Goal: Task Accomplishment & Management: Use online tool/utility

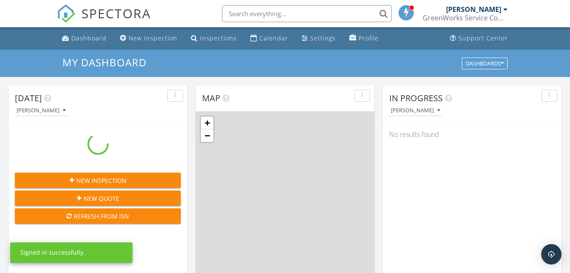
scroll to position [786, 584]
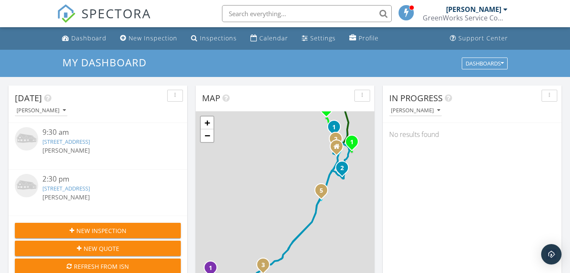
click at [59, 189] on link "4208 Lemon Max Ln, Prosper, TX 75078" at bounding box center [66, 188] width 48 height 8
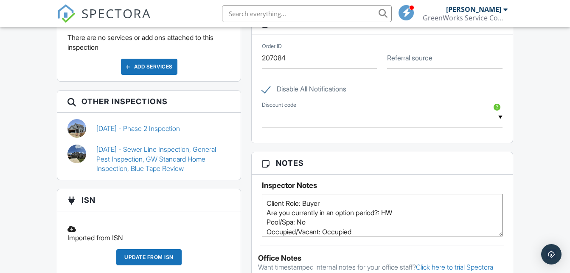
scroll to position [430, 0]
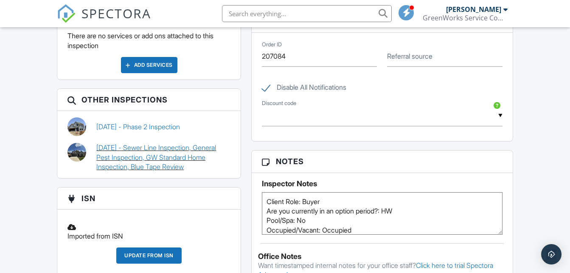
click at [123, 163] on link "09/19/2024 - Sewer Line Inspection, General Pest Inspection, GW Standard Home I…" at bounding box center [163, 157] width 134 height 28
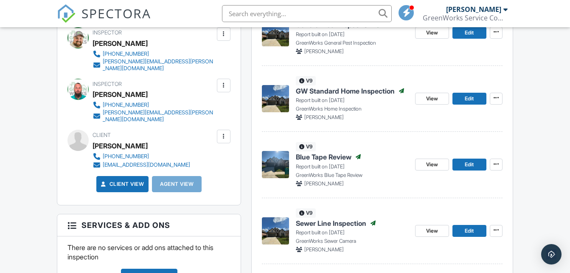
scroll to position [262, 0]
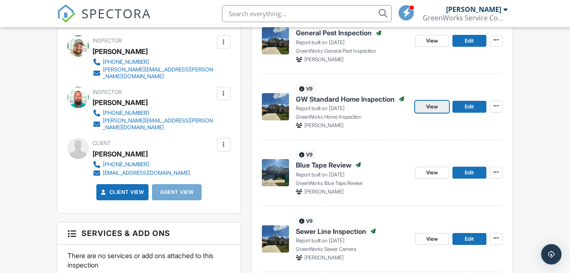
click at [426, 106] on span "View" at bounding box center [432, 106] width 12 height 8
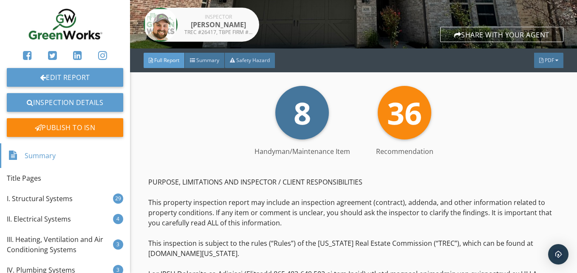
scroll to position [166, 0]
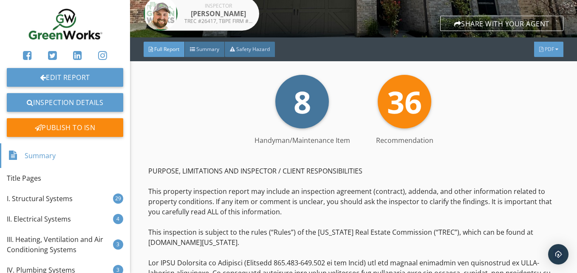
click at [549, 45] on div "PDF" at bounding box center [548, 49] width 29 height 15
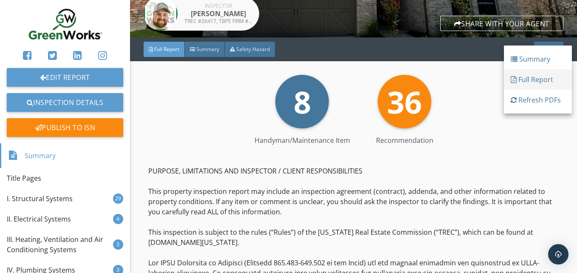
click at [525, 79] on div "Full Report" at bounding box center [538, 79] width 54 height 10
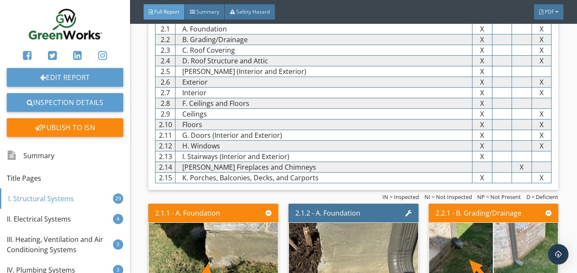
scroll to position [1664, 0]
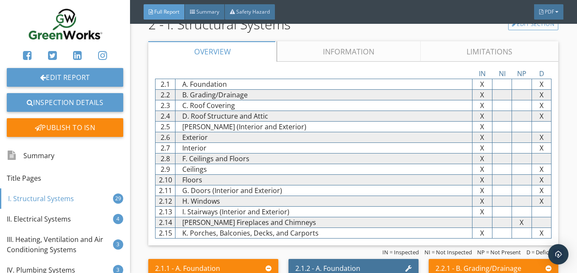
click at [347, 44] on link "Information" at bounding box center [349, 51] width 144 height 20
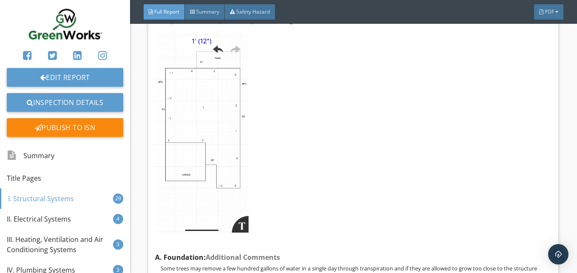
scroll to position [1834, 0]
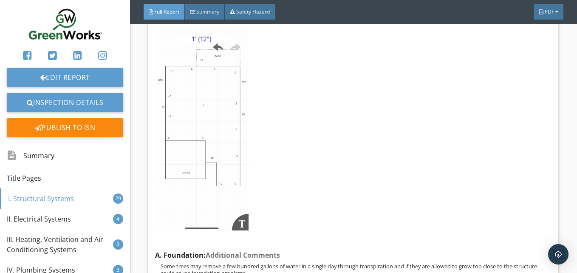
click at [181, 87] on img at bounding box center [201, 129] width 93 height 202
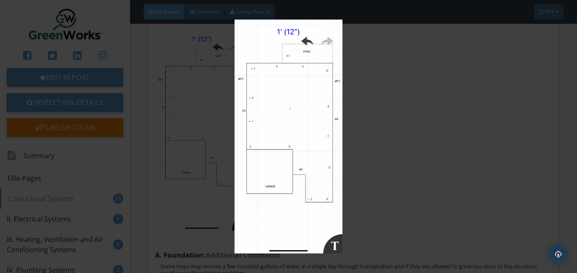
click at [287, 113] on img at bounding box center [288, 136] width 522 height 233
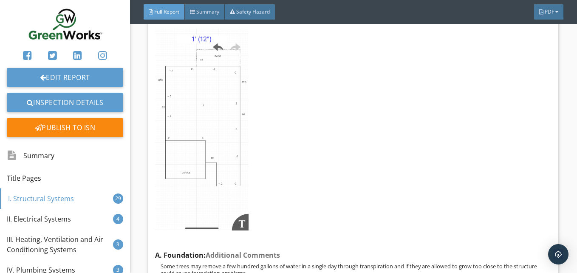
click at [207, 103] on img at bounding box center [201, 129] width 93 height 202
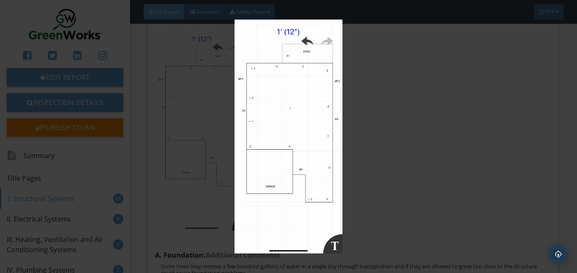
click at [207, 103] on img at bounding box center [288, 136] width 522 height 233
